Goal: Task Accomplishment & Management: Use online tool/utility

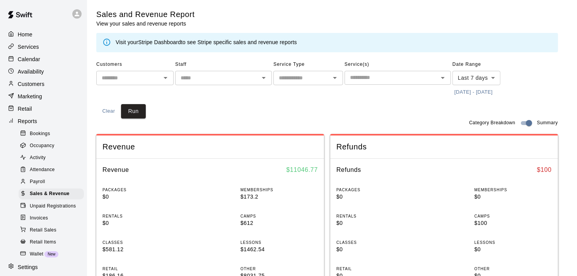
click at [214, 82] on input "text" at bounding box center [216, 78] width 79 height 10
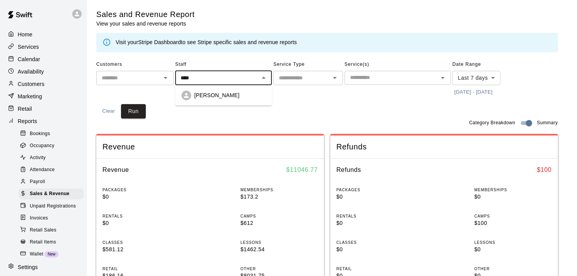
click at [218, 91] on p "[PERSON_NAME]" at bounding box center [216, 95] width 45 height 8
type input "**********"
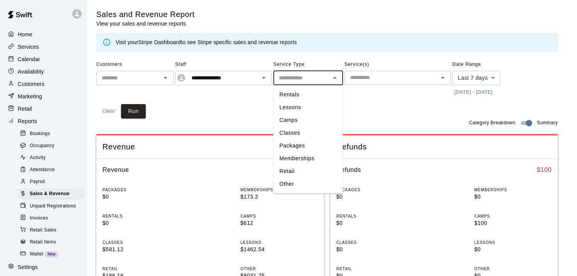
click at [307, 79] on input "text" at bounding box center [302, 78] width 52 height 10
click at [297, 136] on li "Classes" at bounding box center [308, 132] width 70 height 13
type input "*******"
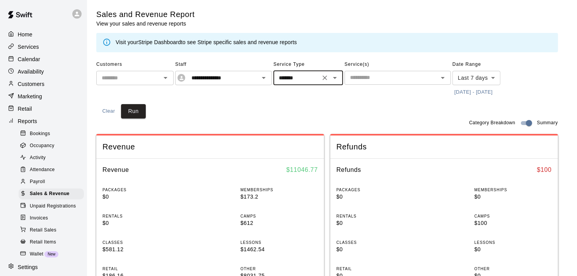
click at [378, 78] on input "text" at bounding box center [391, 78] width 89 height 10
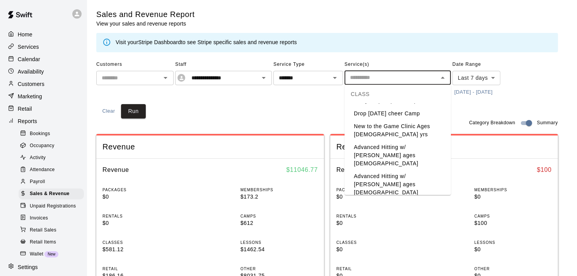
scroll to position [27, 0]
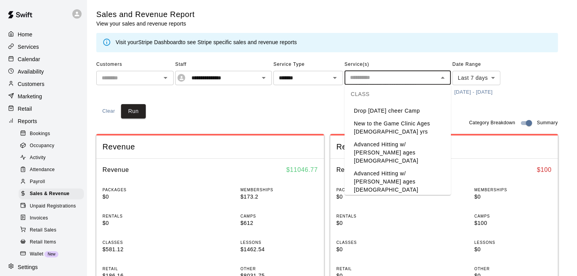
click at [411, 124] on li "New to the Game Clinic Ages [DEMOGRAPHIC_DATA] yrs" at bounding box center [397, 127] width 106 height 21
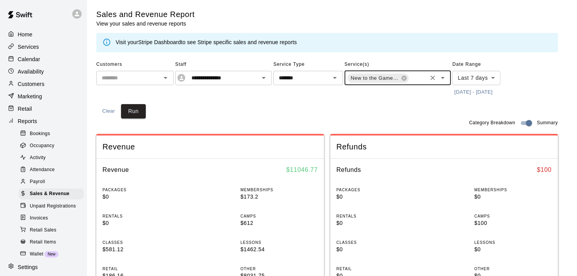
click at [415, 77] on input "text" at bounding box center [417, 79] width 16 height 10
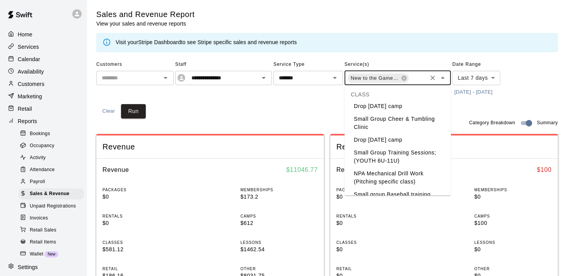
scroll to position [137, 0]
click at [393, 146] on li "Small Group Training Sessions; (YOUTH 6U-11U)" at bounding box center [397, 156] width 106 height 21
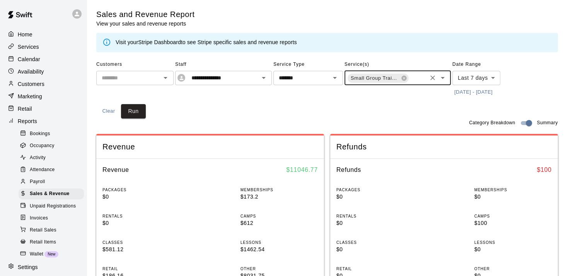
click at [415, 79] on input "text" at bounding box center [417, 79] width 16 height 10
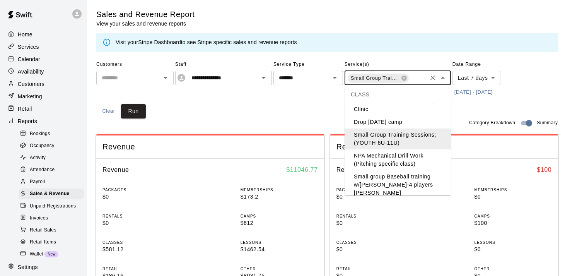
scroll to position [172, 0]
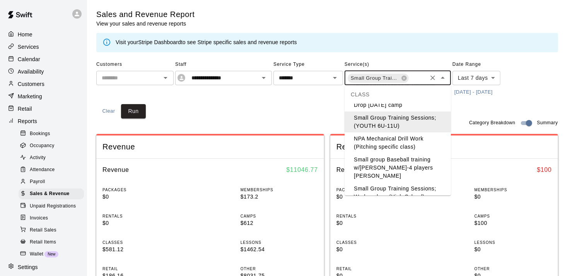
click at [404, 153] on li "Small group Baseball training w/[PERSON_NAME]-4 players [PERSON_NAME]" at bounding box center [397, 167] width 106 height 29
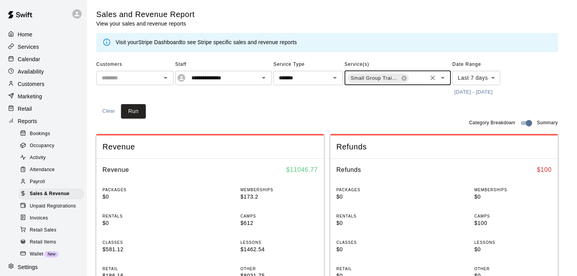
scroll to position [0, 125]
click at [417, 79] on input "text" at bounding box center [417, 79] width 16 height 10
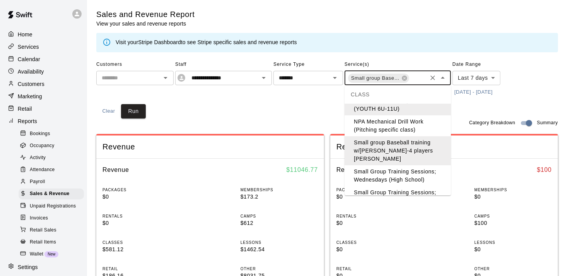
scroll to position [206, 0]
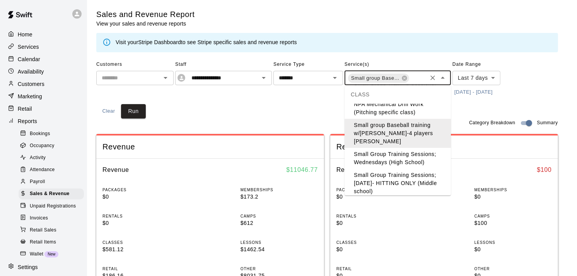
click at [412, 148] on li "Small Group Training Sessions; Wednesdays (High School)" at bounding box center [397, 158] width 106 height 21
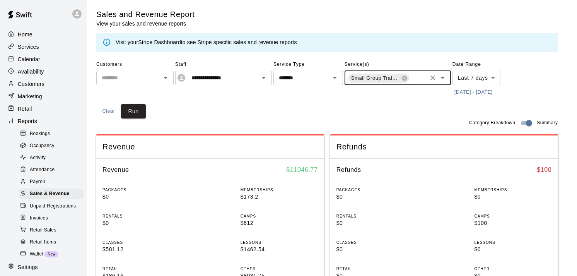
click at [424, 78] on input "text" at bounding box center [417, 79] width 16 height 10
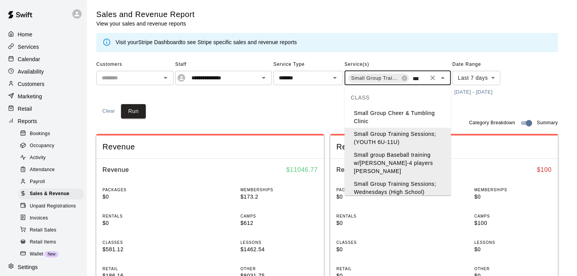
type input "****"
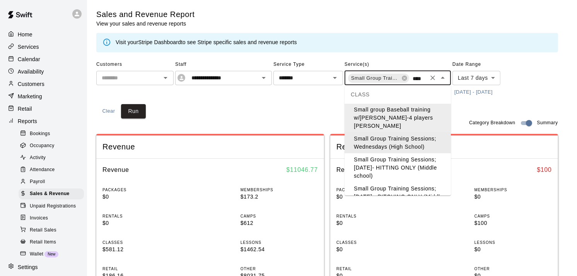
scroll to position [51, 0]
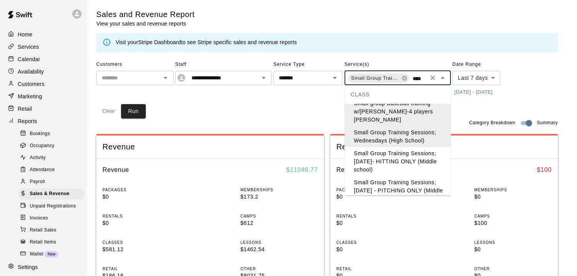
click at [417, 164] on li "Small Group Training Sessions;[DATE]- HITTING ONLY (Middle school)" at bounding box center [397, 161] width 106 height 29
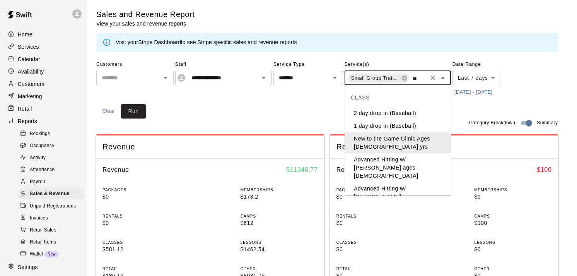
type input "***"
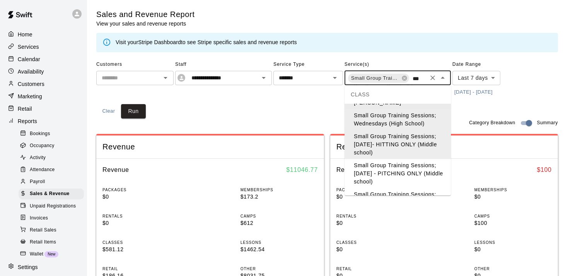
scroll to position [86, 0]
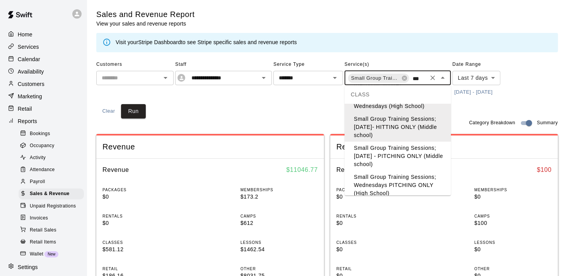
click at [400, 158] on li "Small Group Training Sessions; [DATE] - PITCHING ONLY (Middle school)" at bounding box center [397, 155] width 106 height 29
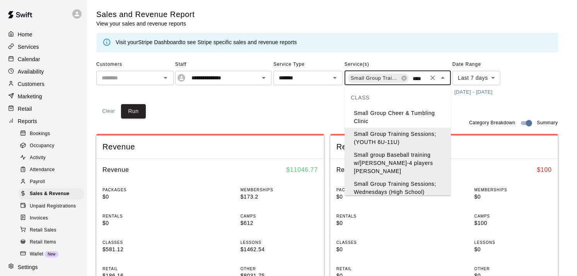
type input "*****"
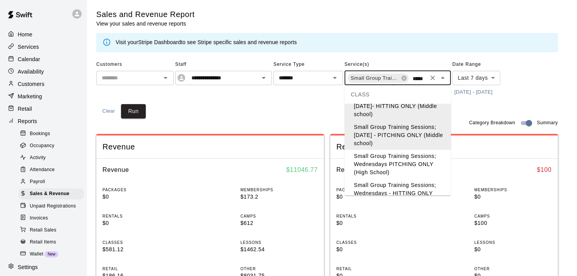
scroll to position [120, 0]
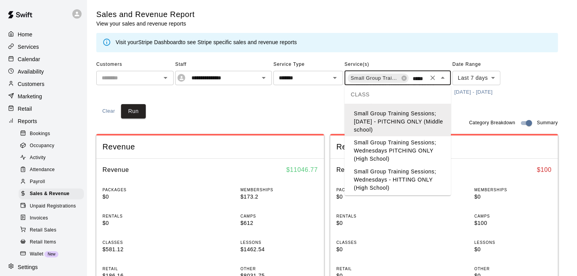
click at [404, 152] on li "Small Group Training Sessions; Wednesdays PITCHING ONLY (High School)" at bounding box center [397, 150] width 106 height 29
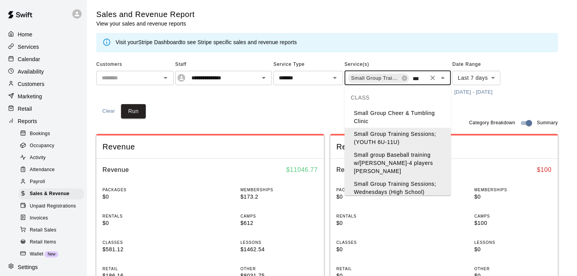
scroll to position [0, 7]
type input "*****"
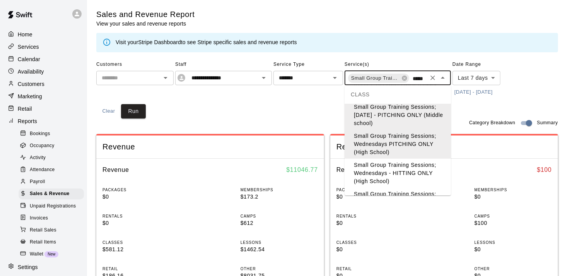
scroll to position [137, 0]
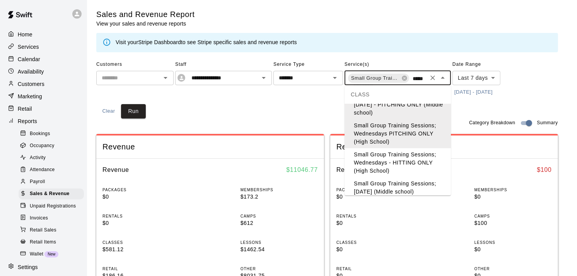
click at [412, 164] on li "Small Group Training Sessions; Wednesdays - HITTING ONLY (High School)" at bounding box center [397, 162] width 106 height 29
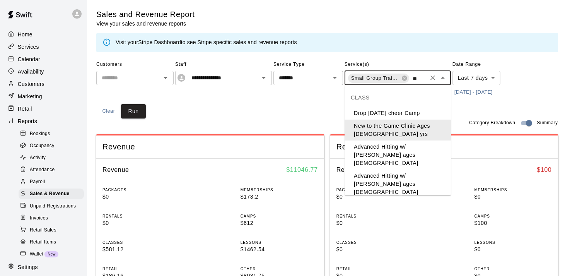
type input "***"
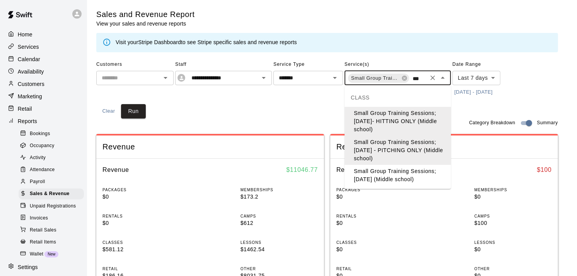
scroll to position [0, 1]
click at [416, 175] on li "Small Group Training Sessions; [DATE] (Middle school)" at bounding box center [397, 175] width 106 height 21
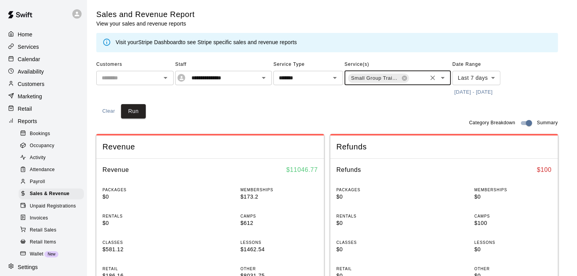
scroll to position [0, 0]
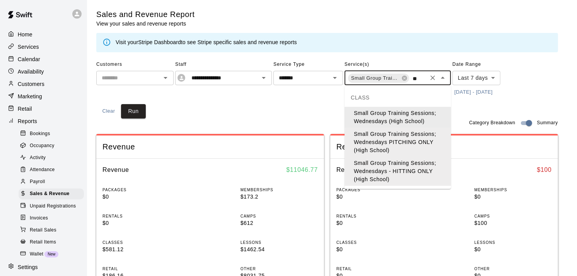
type input "*"
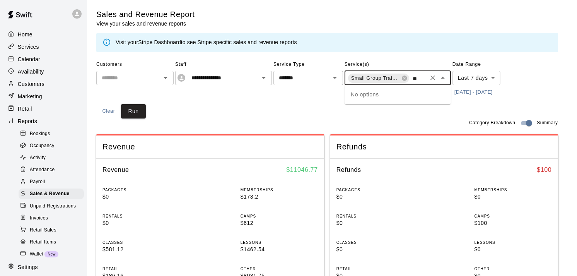
type input "*"
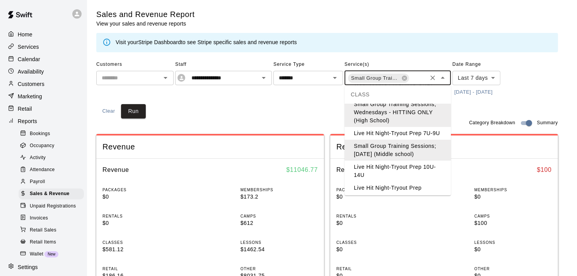
scroll to position [356, 0]
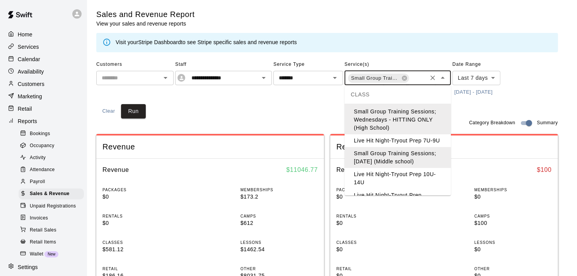
click at [409, 168] on li "Live Hit Night-Tryout Prep 10U-14U" at bounding box center [397, 178] width 106 height 21
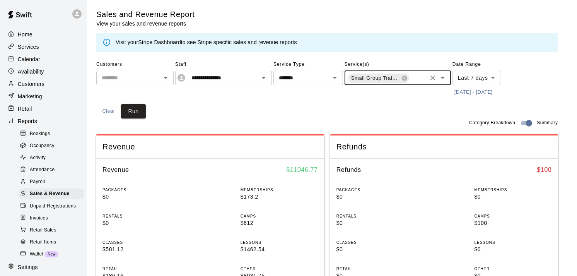
scroll to position [0, 563]
type input "**"
click at [415, 110] on li "Live Hit Night-Tryout Prep 7U-9U" at bounding box center [397, 113] width 106 height 13
click at [475, 90] on button "[DATE] - [DATE]" at bounding box center [473, 92] width 42 height 12
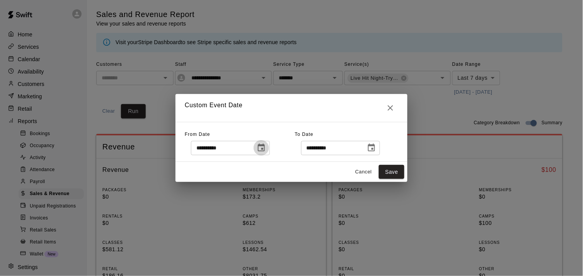
click at [265, 146] on icon "Choose date, selected date is Aug 10, 2025" at bounding box center [261, 147] width 7 height 8
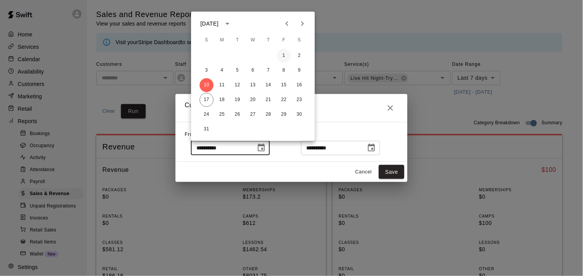
click at [283, 52] on button "1" at bounding box center [284, 56] width 14 height 14
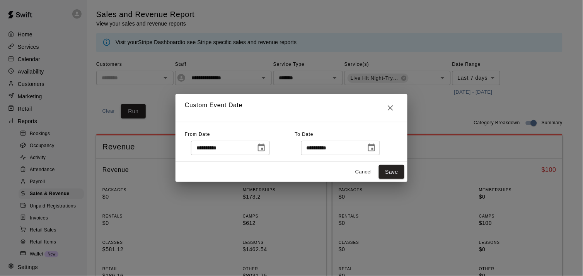
type input "**********"
click at [376, 150] on icon "Choose date, selected date is Aug 17, 2025" at bounding box center [371, 147] width 9 height 9
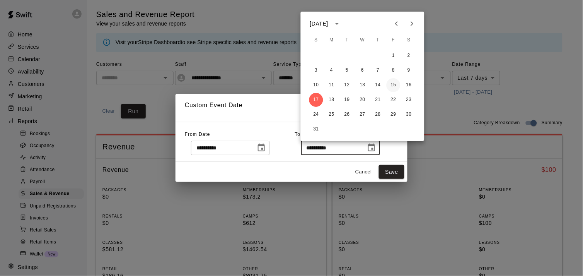
click at [396, 87] on button "15" at bounding box center [394, 85] width 14 height 14
type input "**********"
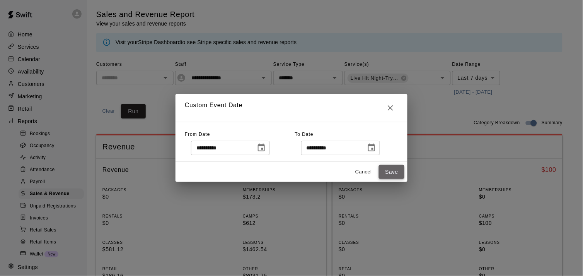
click at [395, 171] on button "Save" at bounding box center [392, 172] width 26 height 14
type input "******"
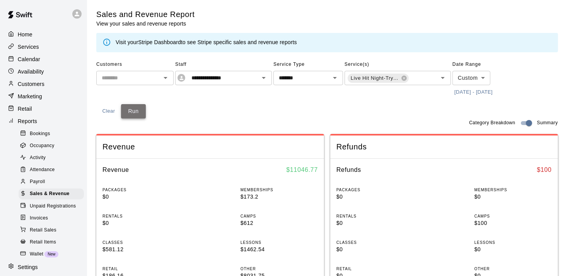
click at [130, 113] on button "Run" at bounding box center [133, 111] width 25 height 14
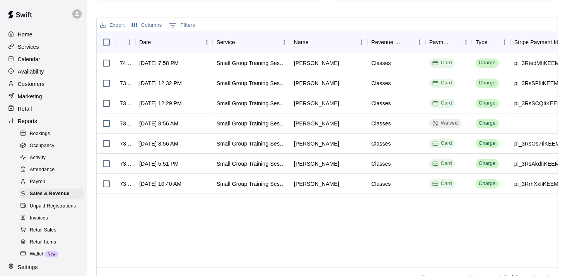
scroll to position [290, 0]
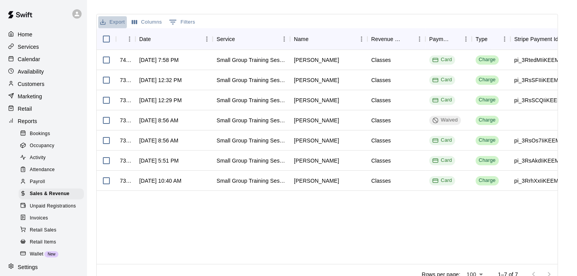
click at [118, 18] on button "Export" at bounding box center [112, 22] width 29 height 12
click at [122, 41] on li "Download as CSV" at bounding box center [128, 37] width 60 height 13
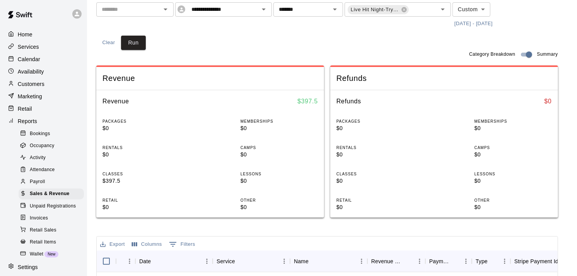
scroll to position [16, 0]
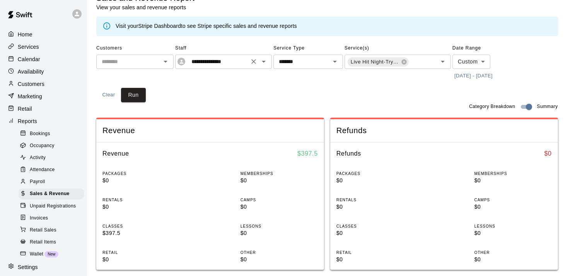
click at [268, 62] on button "Open" at bounding box center [263, 61] width 11 height 11
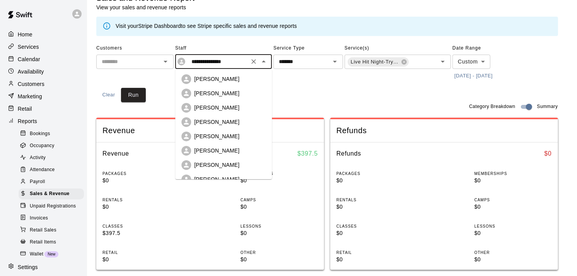
scroll to position [50, 0]
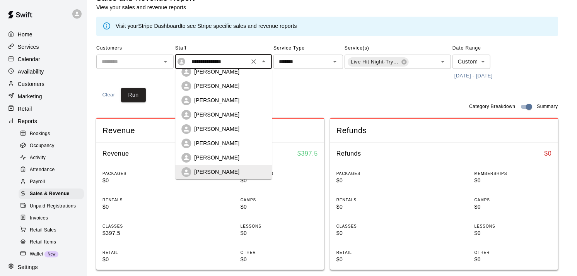
click at [251, 61] on icon "Clear" at bounding box center [254, 62] width 8 height 8
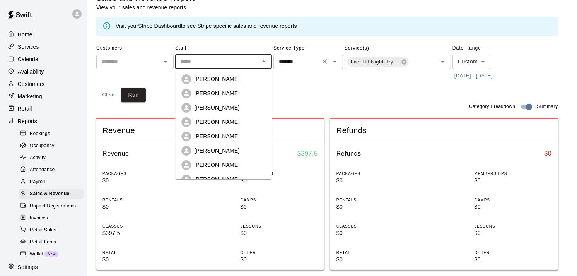
click at [305, 61] on input "*******" at bounding box center [297, 62] width 42 height 10
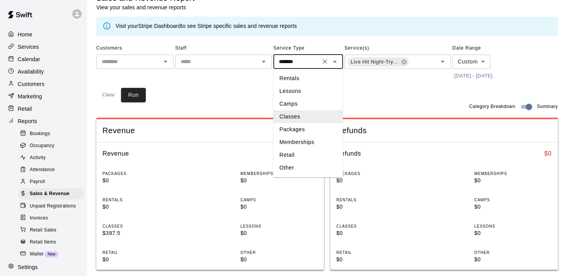
click at [298, 99] on li "Camps" at bounding box center [308, 103] width 70 height 13
type input "*****"
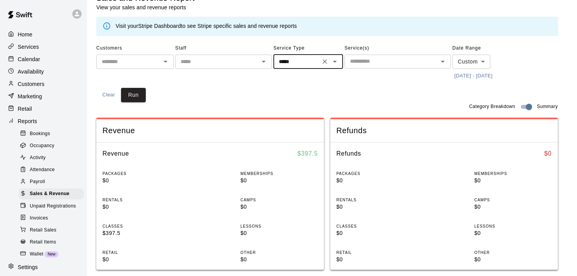
click at [372, 59] on input "text" at bounding box center [391, 61] width 89 height 10
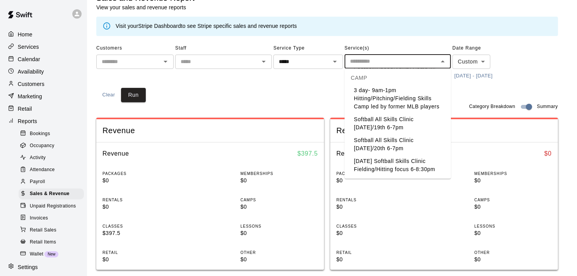
scroll to position [704, 0]
click at [397, 96] on li "3 day- 9am-1pm Hitting/Pitching/Fielding Skills Camp led by former MLB players" at bounding box center [397, 98] width 106 height 29
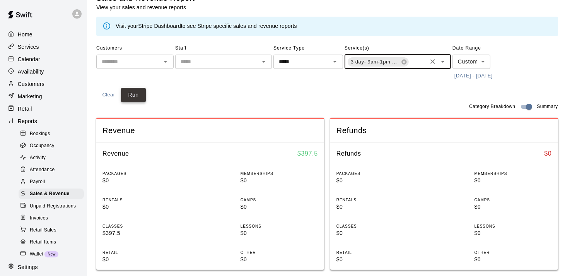
click at [135, 99] on button "Run" at bounding box center [133, 95] width 25 height 14
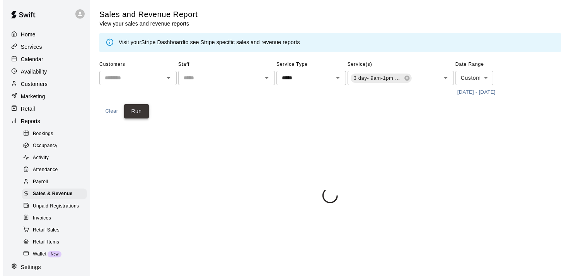
scroll to position [0, 0]
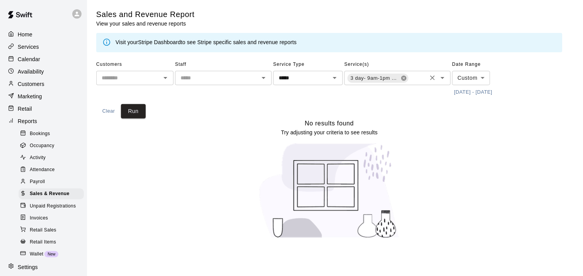
click at [405, 78] on icon at bounding box center [403, 77] width 5 height 5
click at [405, 78] on input "text" at bounding box center [391, 78] width 89 height 10
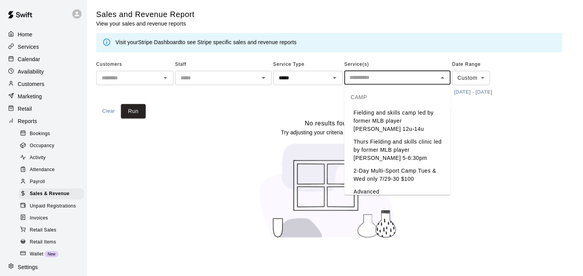
click at [405, 119] on li "Fielding and skills camp led by former MLB player [PERSON_NAME] 12u-14u" at bounding box center [397, 120] width 106 height 29
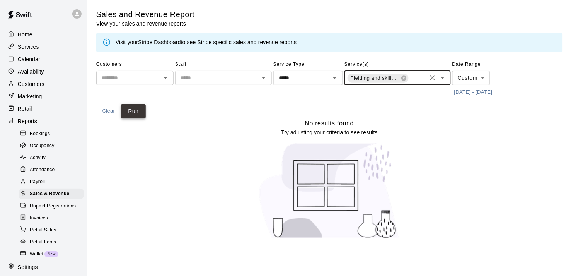
click at [131, 110] on button "Run" at bounding box center [133, 111] width 25 height 14
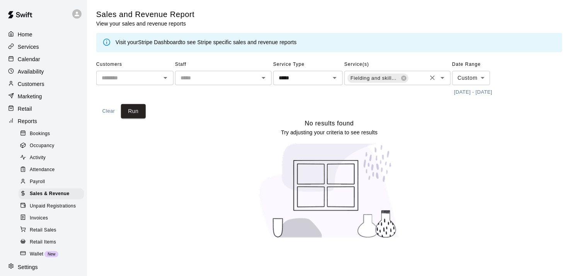
click at [440, 78] on icon "Open" at bounding box center [442, 77] width 9 height 9
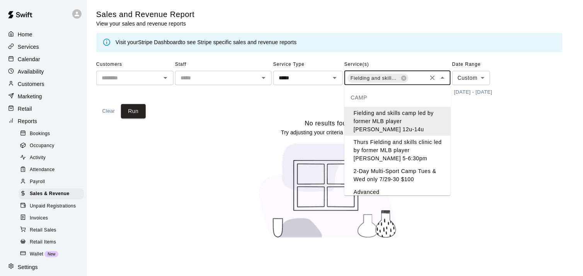
click at [401, 143] on li "Thurs Fielding and skills clinic led by former MLB player [PERSON_NAME] 5-6:30pm" at bounding box center [397, 150] width 106 height 29
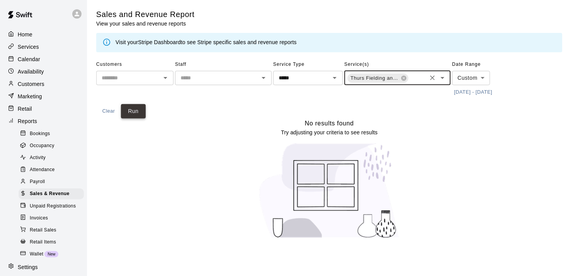
click at [130, 105] on button "Run" at bounding box center [133, 111] width 25 height 14
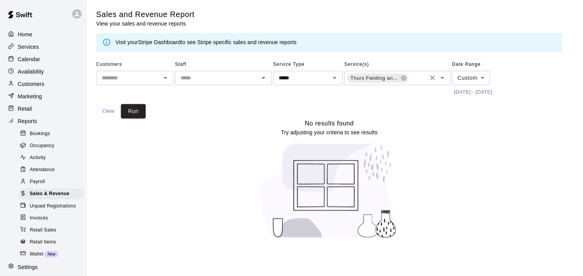
click at [440, 79] on icon "Open" at bounding box center [442, 77] width 9 height 9
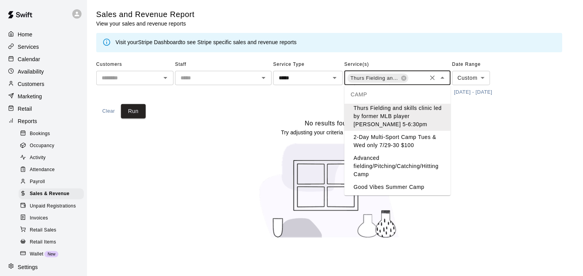
scroll to position [51, 0]
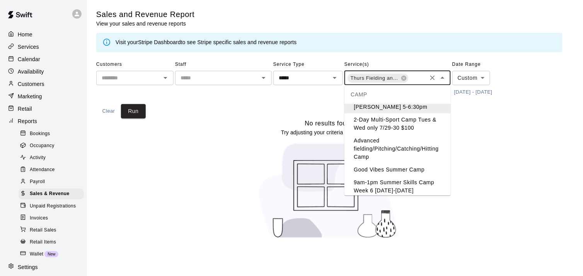
click at [408, 154] on li "Advanced fielding/Pitching/Catching/Hitting Camp" at bounding box center [397, 148] width 106 height 29
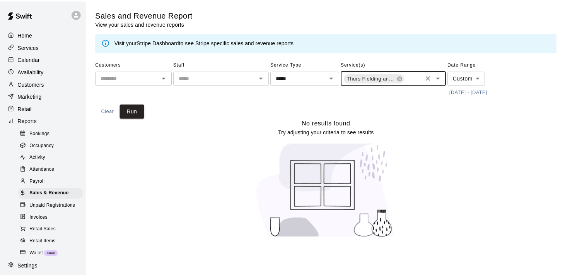
scroll to position [0, 125]
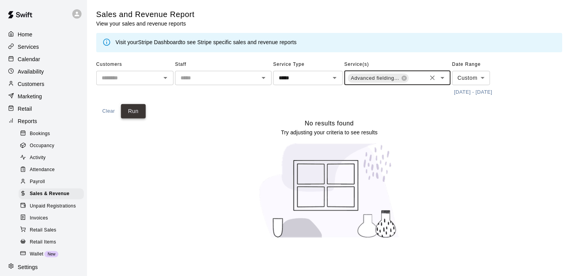
click at [143, 114] on button "Run" at bounding box center [133, 111] width 25 height 14
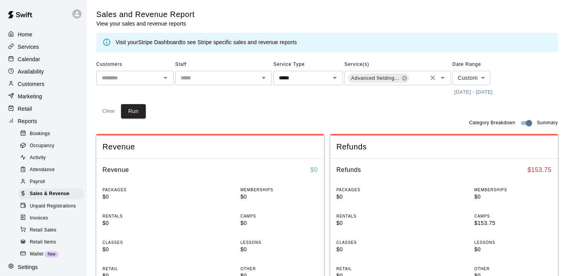
click at [443, 78] on icon "Open" at bounding box center [443, 78] width 4 height 2
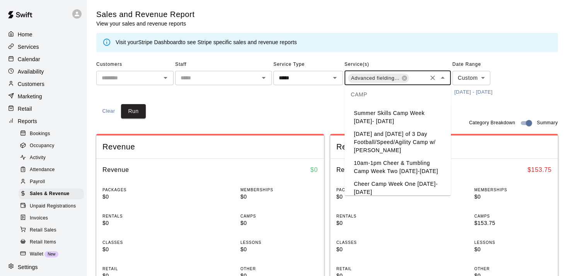
scroll to position [189, 0]
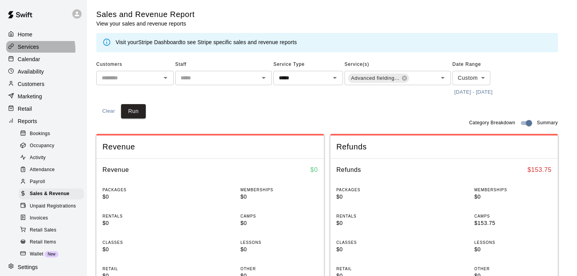
click at [35, 50] on p "Services" at bounding box center [28, 47] width 21 height 8
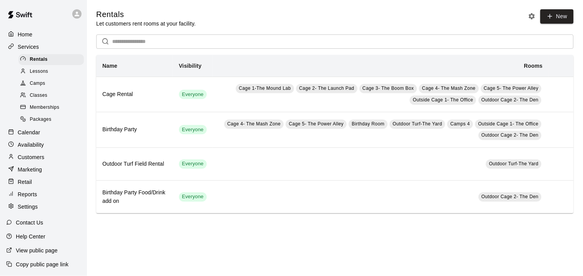
click at [39, 87] on span "Camps" at bounding box center [37, 84] width 15 height 8
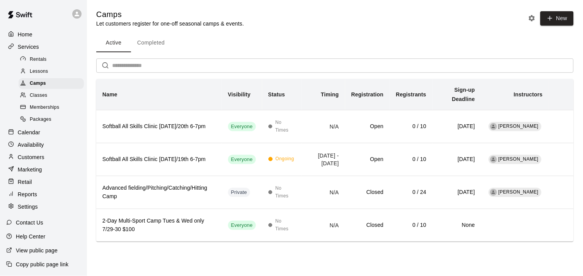
click at [151, 41] on button "Completed" at bounding box center [151, 43] width 40 height 19
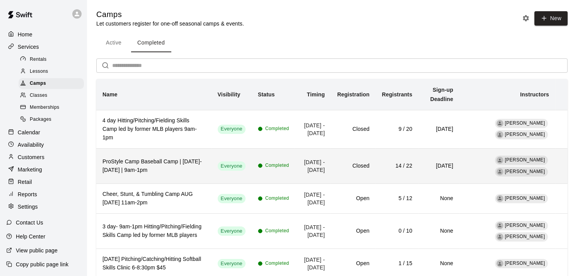
click at [281, 171] on td "Completed" at bounding box center [274, 165] width 44 height 35
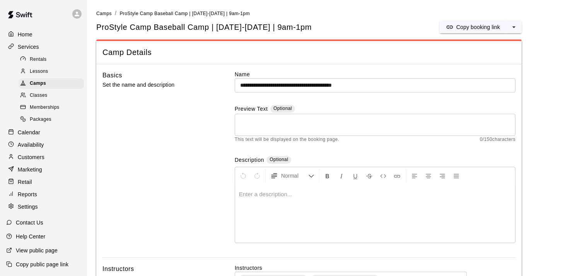
click at [33, 198] on p "Reports" at bounding box center [27, 194] width 19 height 8
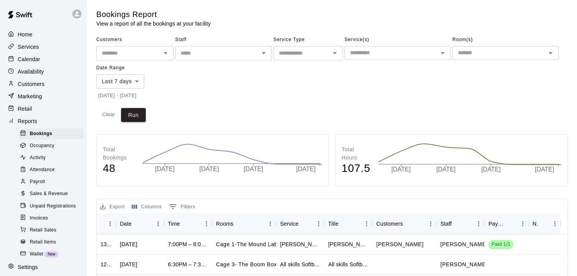
click at [42, 198] on span "Sales & Revenue" at bounding box center [49, 194] width 38 height 8
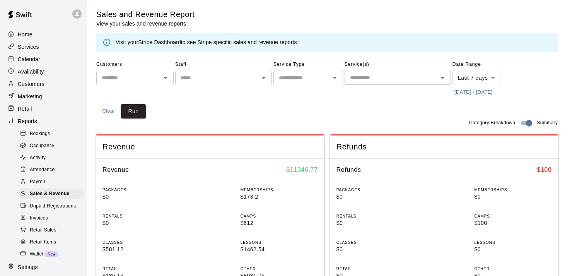
click at [358, 80] on input "text" at bounding box center [391, 78] width 89 height 10
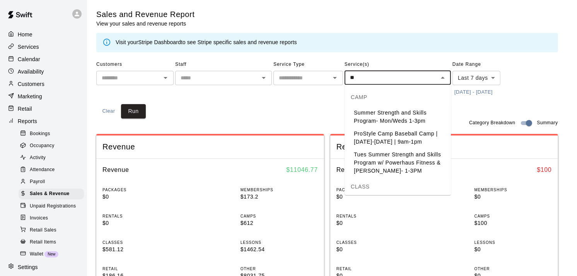
type input "***"
click at [368, 133] on li "ProStyle Camp Baseball Camp | [DATE]-[DATE] | 9am-1pm" at bounding box center [397, 137] width 106 height 21
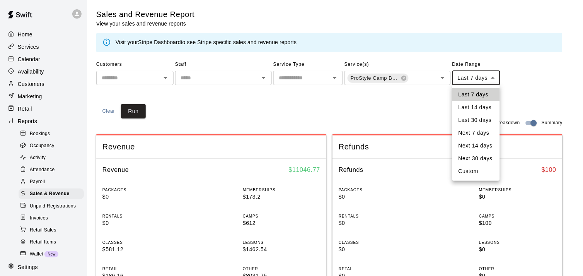
click at [476, 103] on li "Last 14 days" at bounding box center [476, 107] width 48 height 13
type input "******"
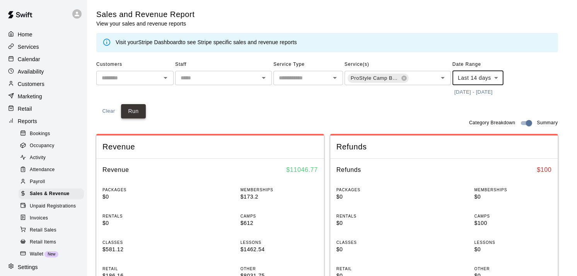
click at [138, 114] on button "Run" at bounding box center [133, 111] width 25 height 14
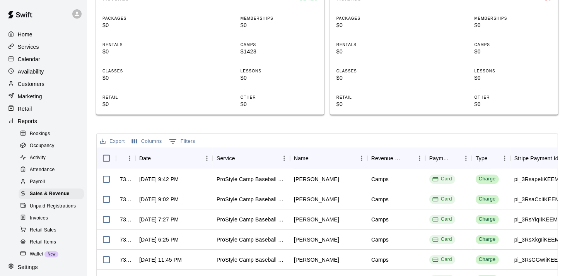
scroll to position [232, 0]
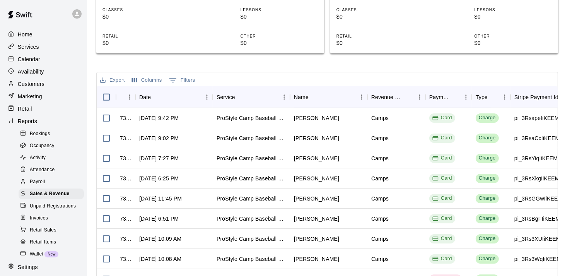
click at [118, 79] on button "Export" at bounding box center [112, 80] width 29 height 12
click at [119, 94] on li "Download as CSV" at bounding box center [128, 95] width 60 height 13
